Goal: Task Accomplishment & Management: Manage account settings

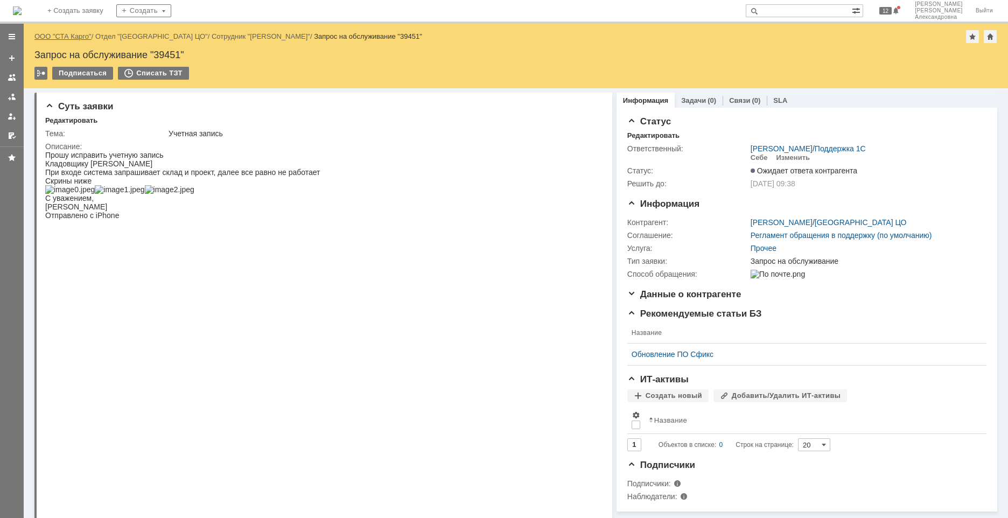
click at [74, 35] on link "ООО "СТА Карго"" at bounding box center [62, 36] width 57 height 8
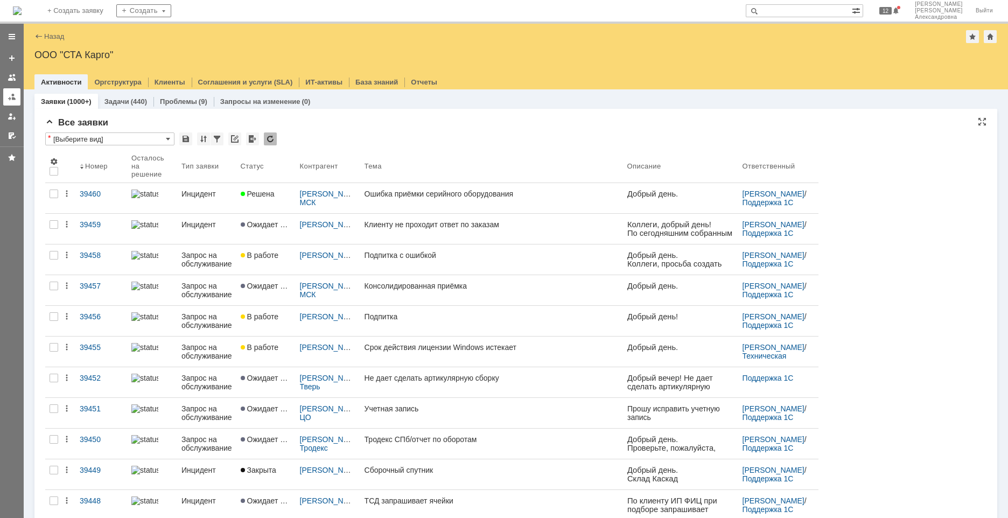
click at [11, 100] on div at bounding box center [12, 97] width 9 height 9
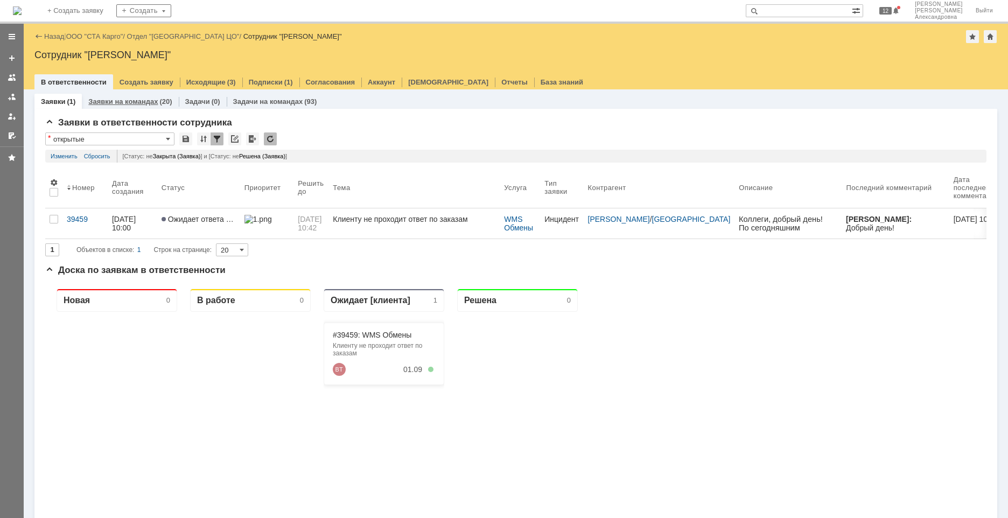
click at [113, 101] on link "Заявки на командах" at bounding box center [122, 101] width 69 height 8
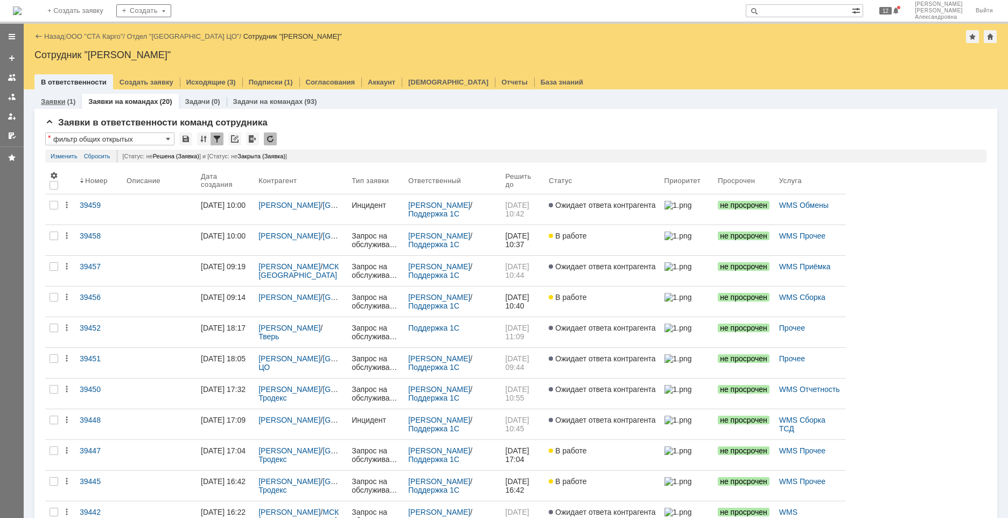
click at [63, 100] on link "Заявки" at bounding box center [53, 101] width 24 height 8
